Goal: Task Accomplishment & Management: Use online tool/utility

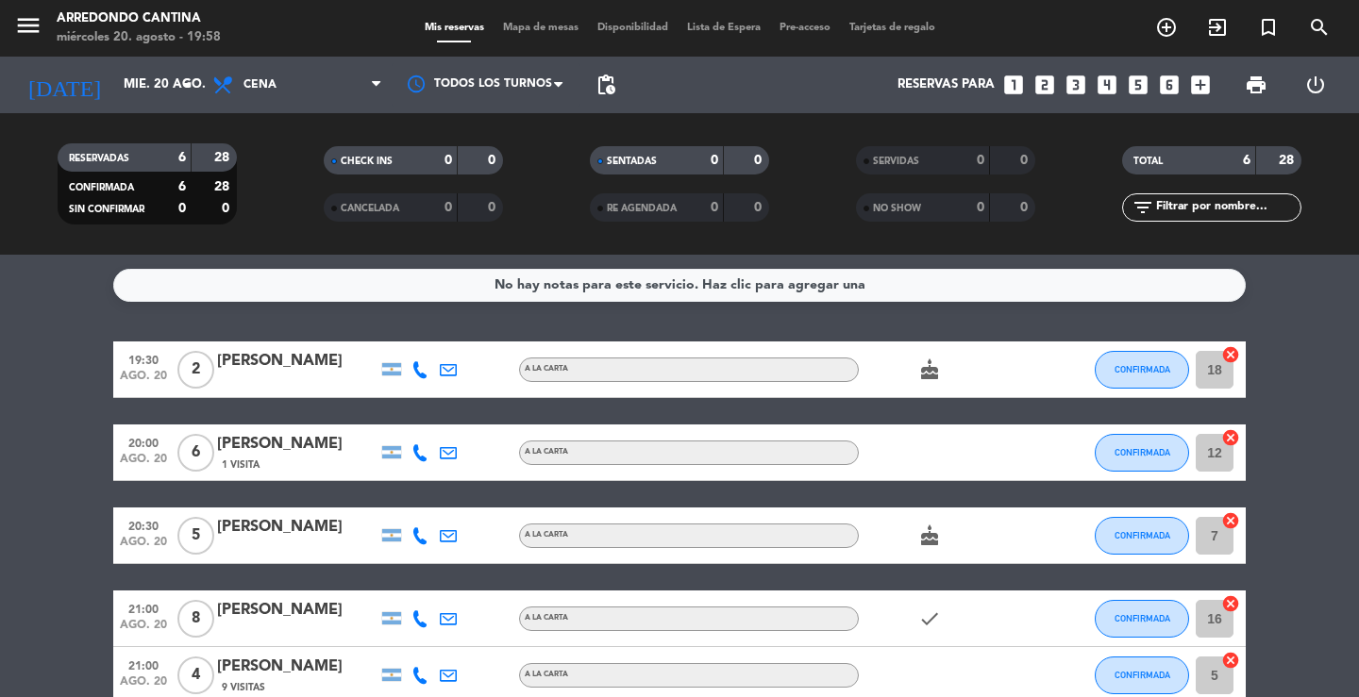
click at [0, 288] on service-notes "No hay notas para este servicio. Haz clic para agregar una" at bounding box center [679, 285] width 1359 height 33
click at [142, 84] on input "mié. 20 ago." at bounding box center [197, 85] width 166 height 34
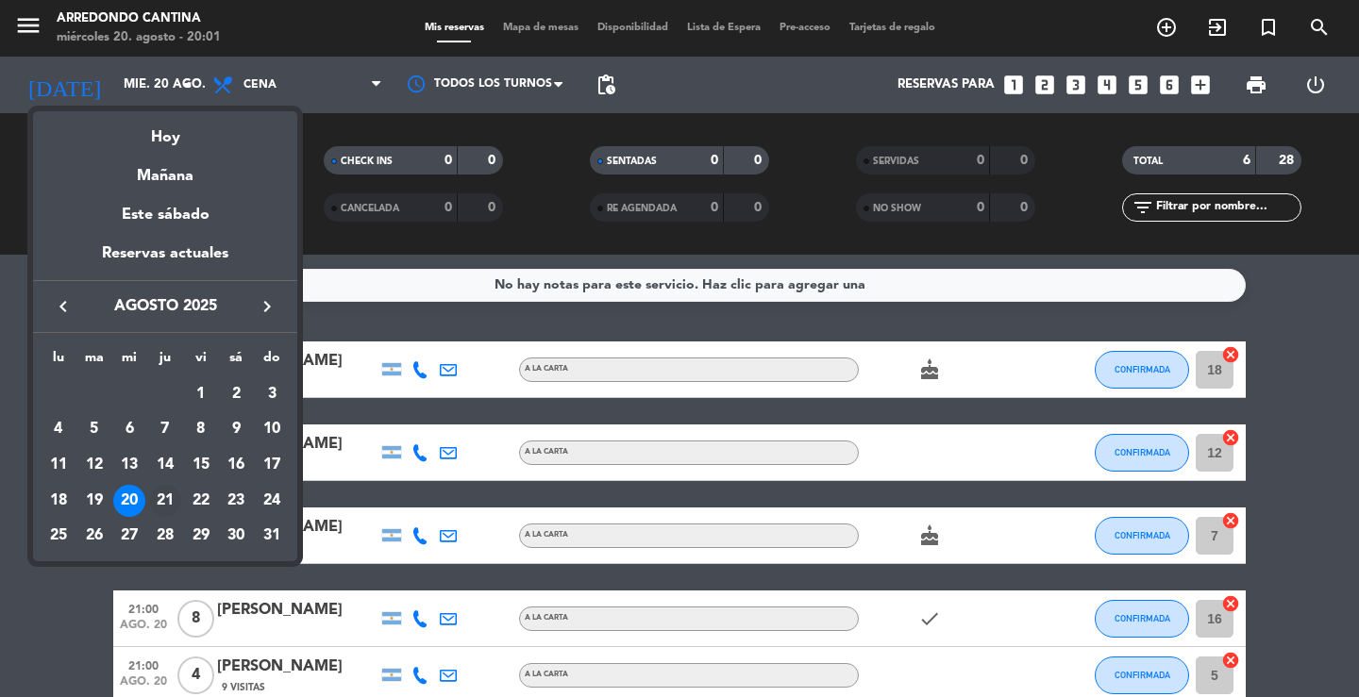
click at [166, 499] on div "21" at bounding box center [165, 501] width 32 height 32
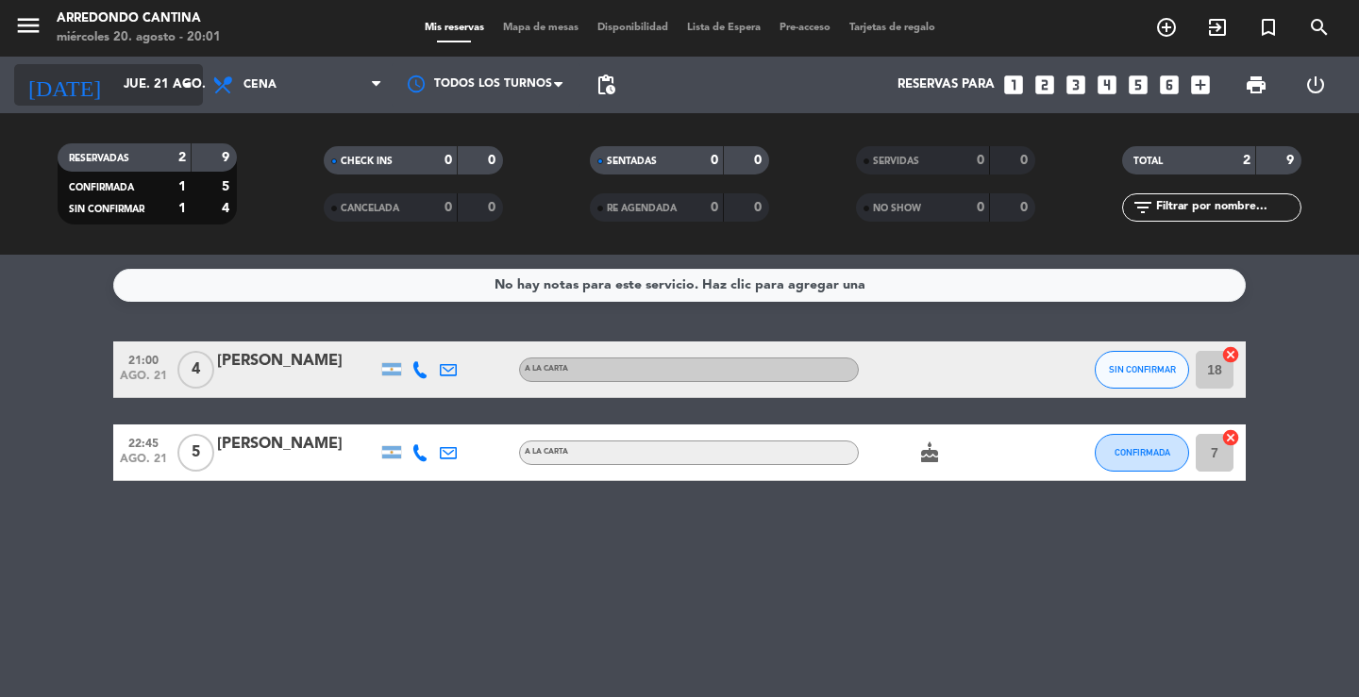
click at [160, 76] on input "jue. 21 ago." at bounding box center [197, 85] width 166 height 34
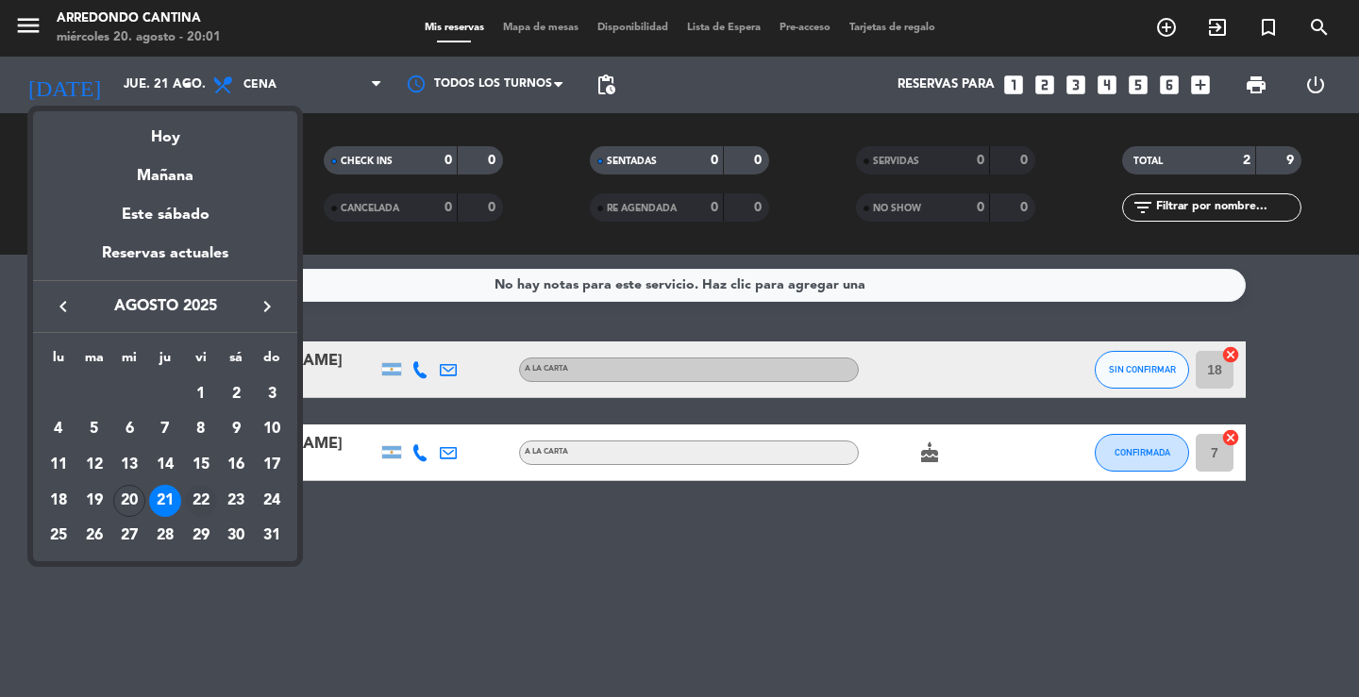
click at [201, 500] on div "22" at bounding box center [201, 501] width 32 height 32
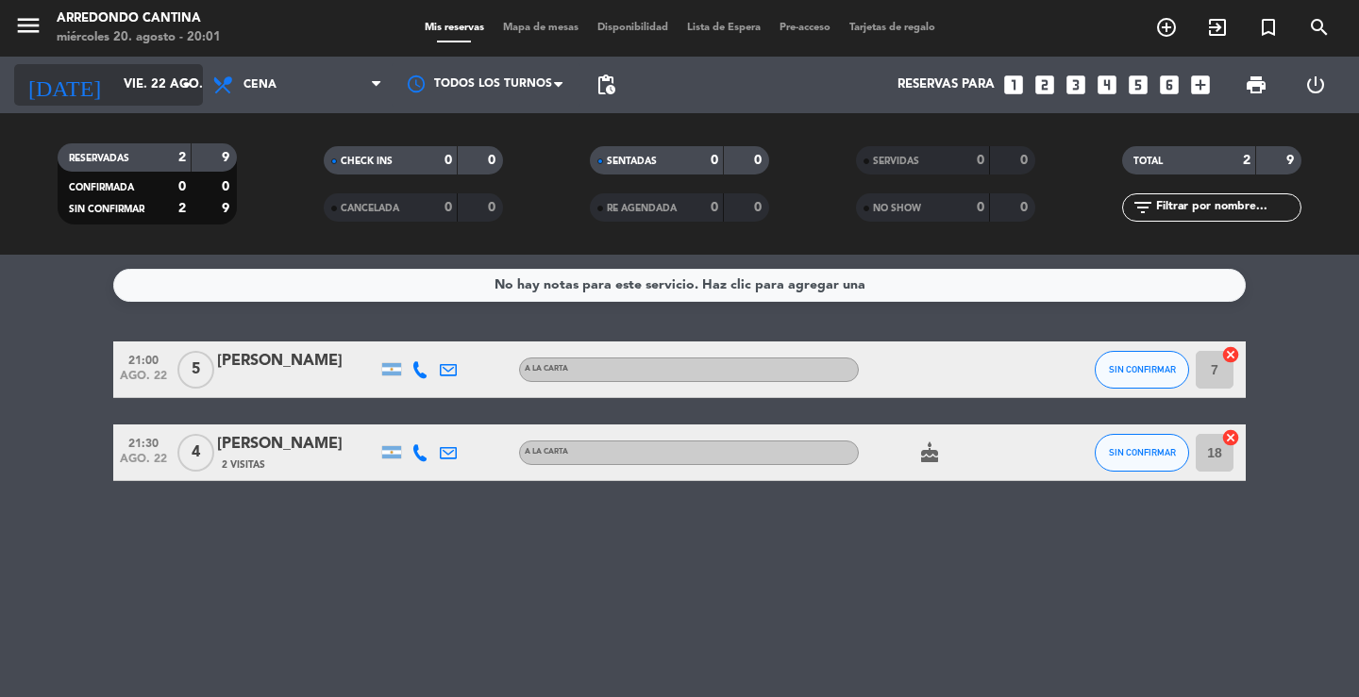
click at [132, 94] on input "vie. 22 ago." at bounding box center [197, 85] width 166 height 34
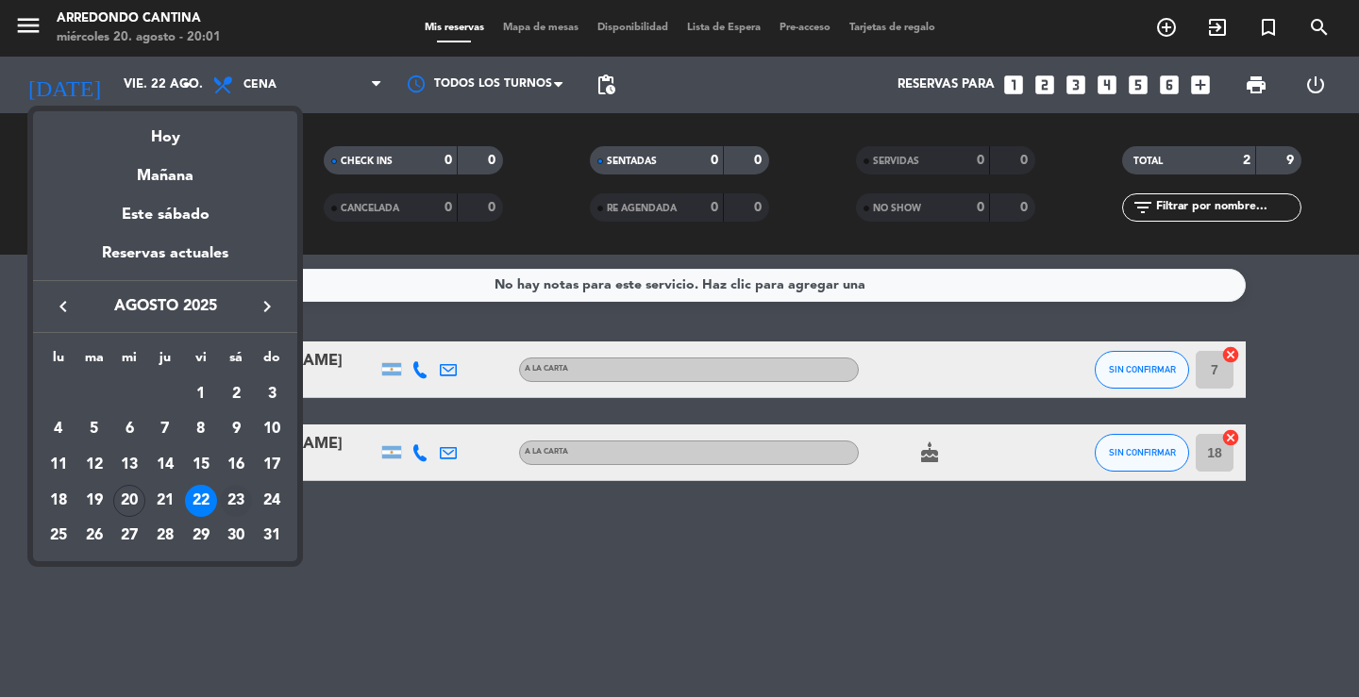
click at [231, 506] on div "23" at bounding box center [236, 501] width 32 height 32
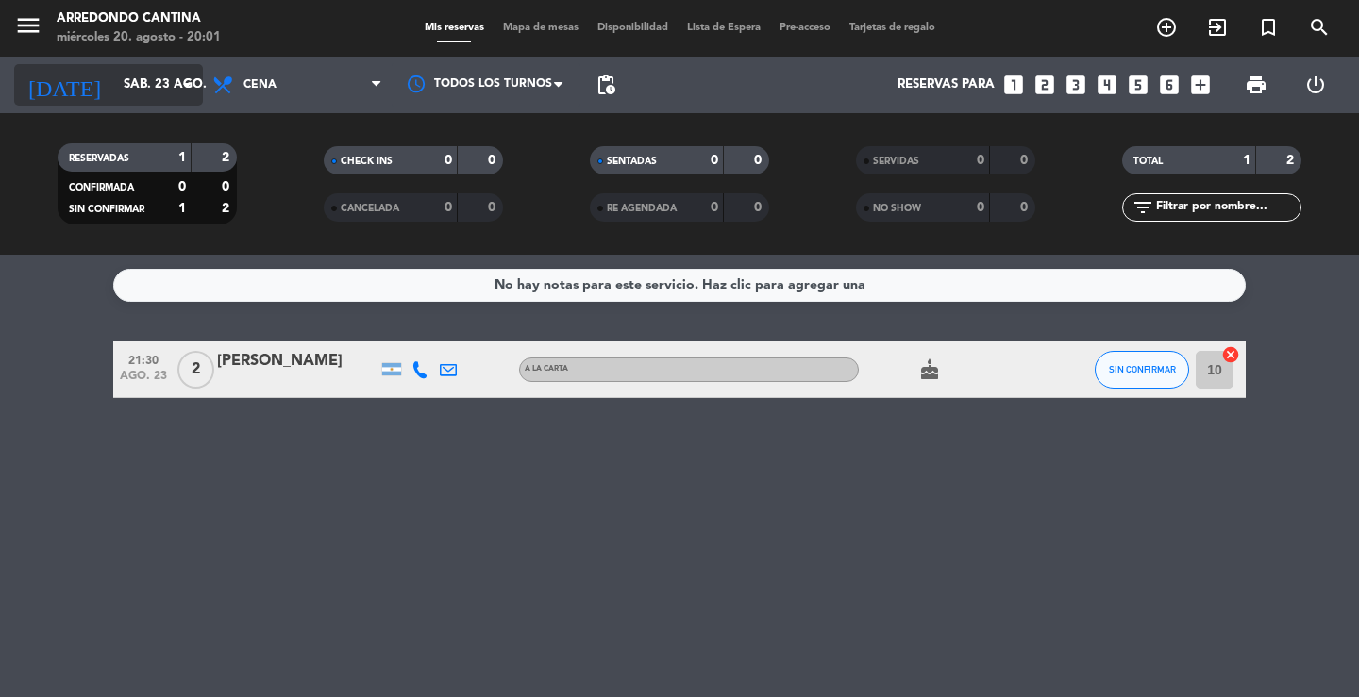
click at [140, 90] on input "sáb. 23 ago." at bounding box center [197, 85] width 166 height 34
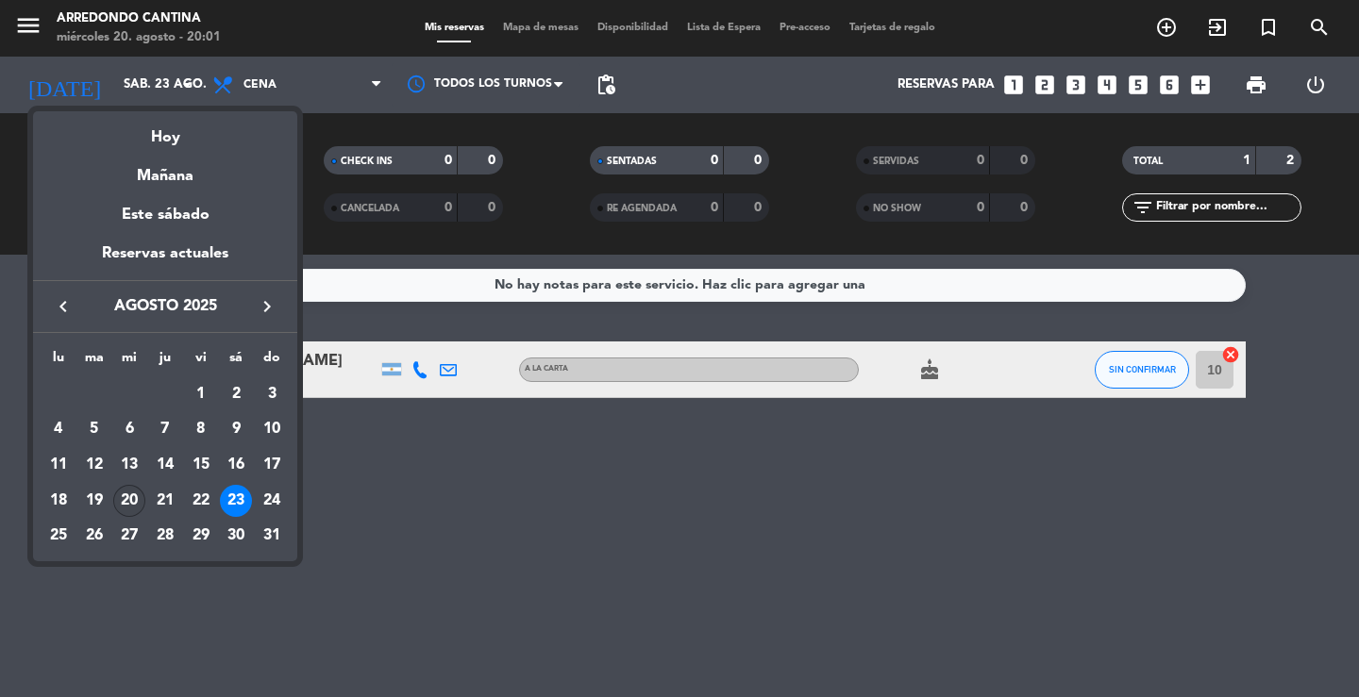
click at [136, 490] on div "20" at bounding box center [129, 501] width 32 height 32
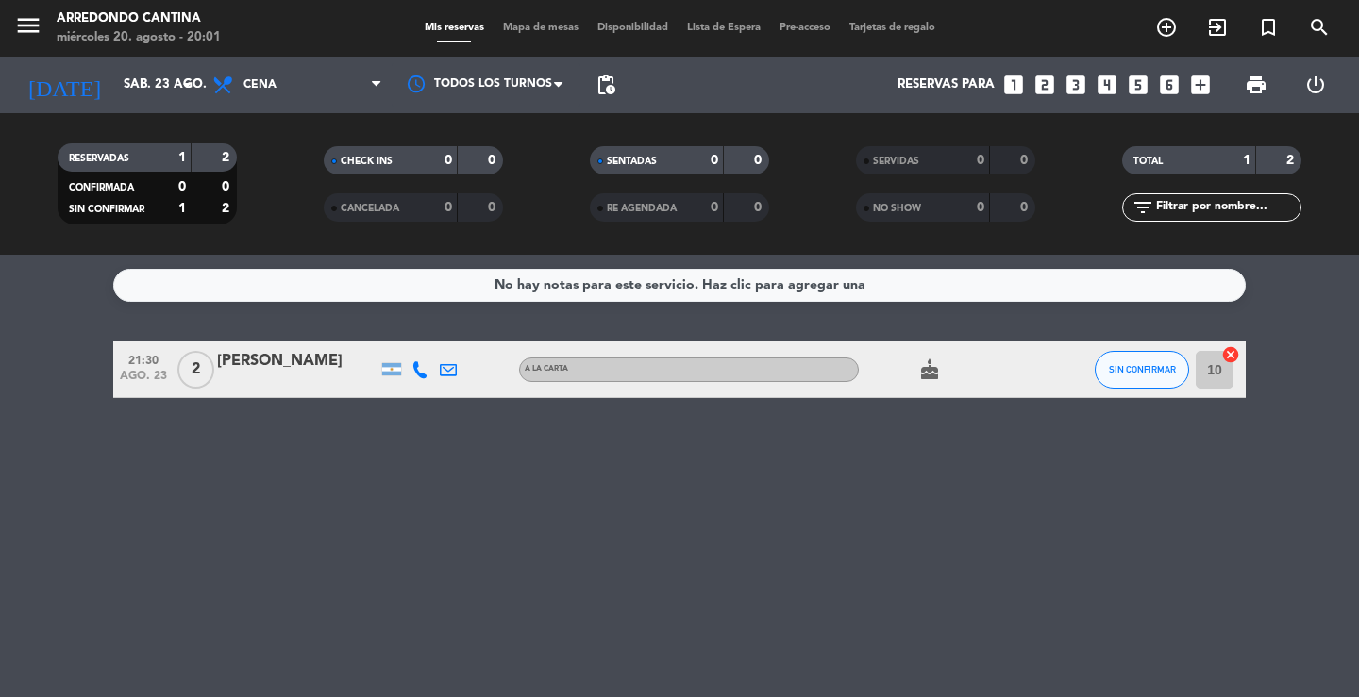
type input "mié. 20 ago."
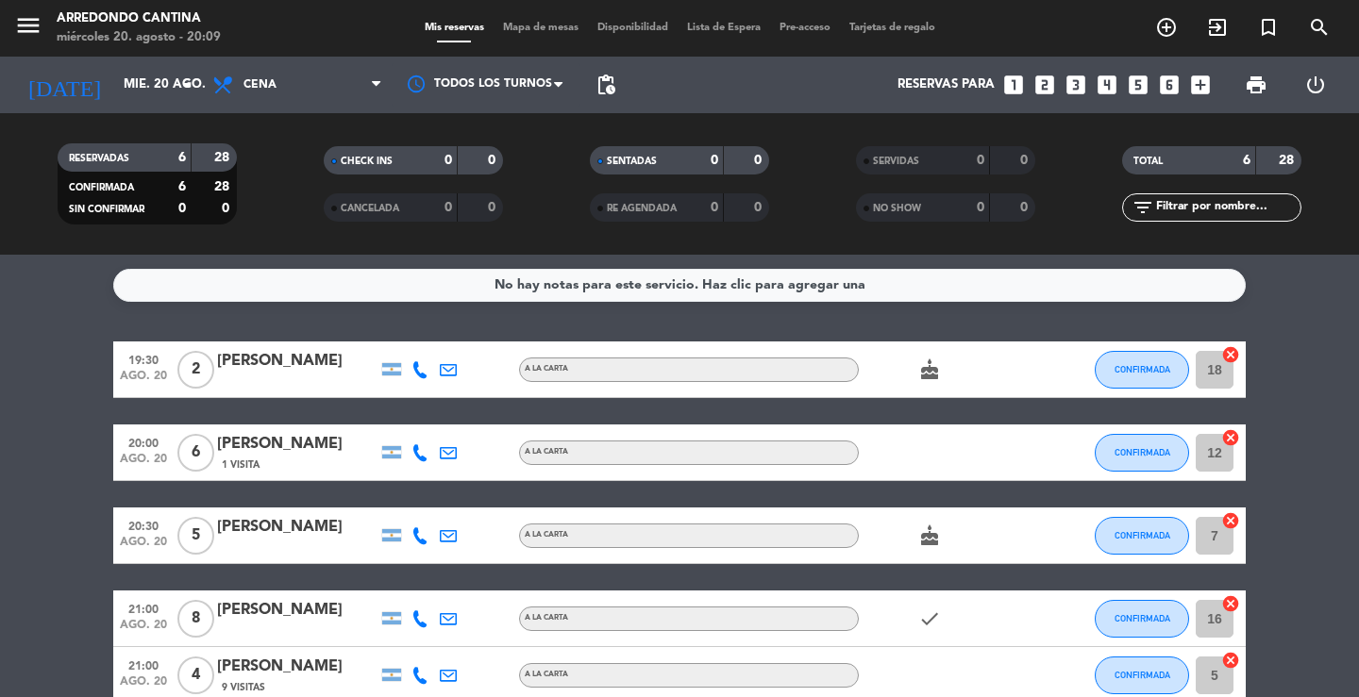
scroll to position [184, 0]
